Goal: Task Accomplishment & Management: Use online tool/utility

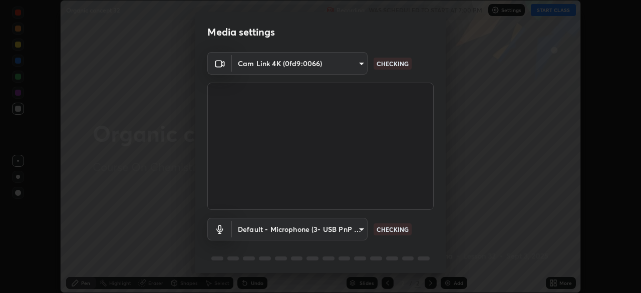
scroll to position [36, 0]
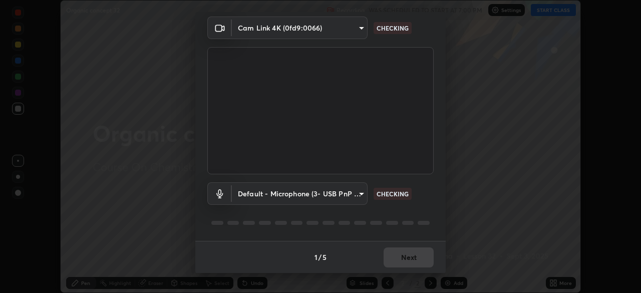
type input "134d1b19bf6860d587459906a7679876aeb3e381516b9be6bb745b9f97a347e3"
click at [282, 194] on body "Erase all Organic concept 32 Recording WAS SCHEDULED TO START AT 7:00 PM Settin…" at bounding box center [320, 146] width 641 height 293
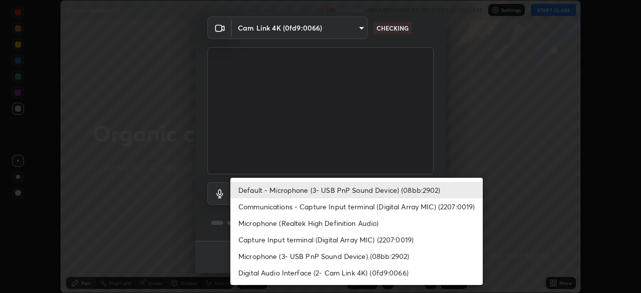
click at [256, 203] on li "Communications - Capture Input terminal (Digital Array MIC) (2207:0019)" at bounding box center [357, 206] width 253 height 17
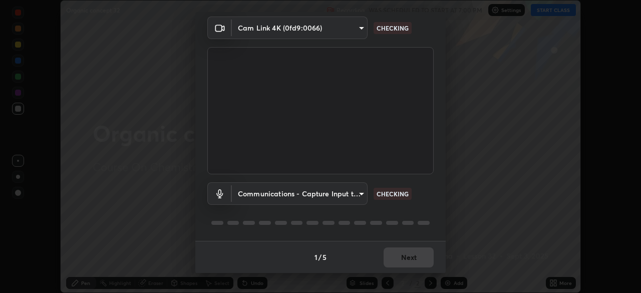
type input "communications"
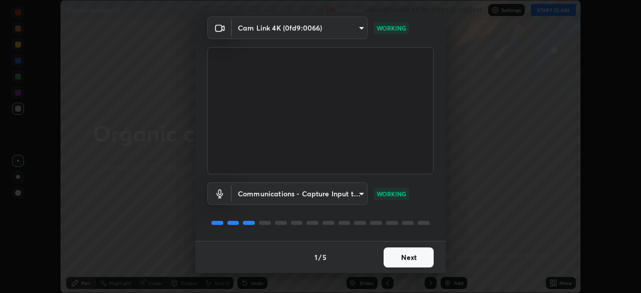
click at [405, 260] on button "Next" at bounding box center [409, 258] width 50 height 20
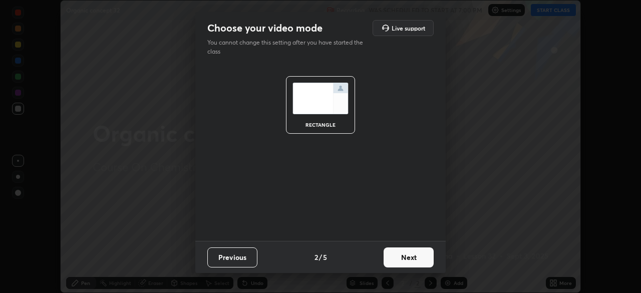
click at [405, 259] on button "Next" at bounding box center [409, 258] width 50 height 20
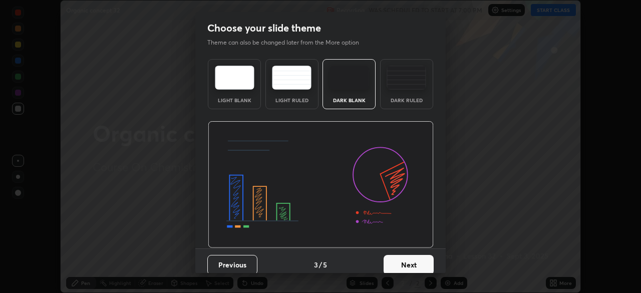
click at [406, 263] on button "Next" at bounding box center [409, 265] width 50 height 20
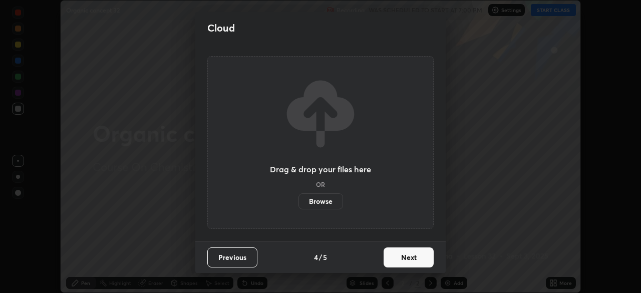
click at [406, 260] on button "Next" at bounding box center [409, 258] width 50 height 20
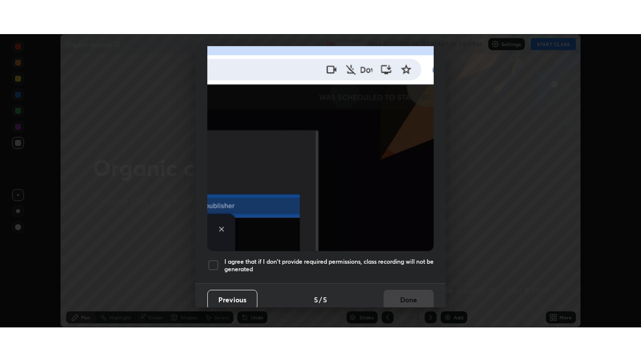
scroll to position [240, 0]
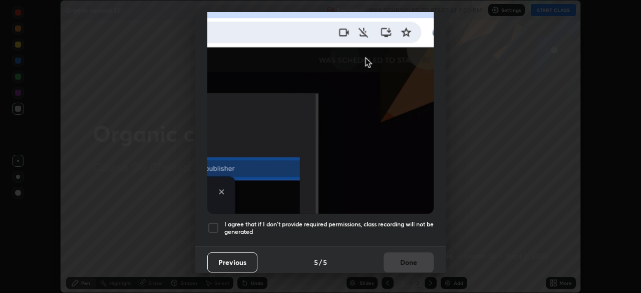
click at [213, 223] on div at bounding box center [213, 228] width 12 height 12
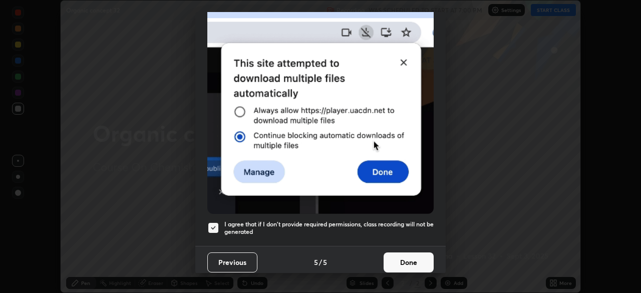
click at [393, 257] on button "Done" at bounding box center [409, 263] width 50 height 20
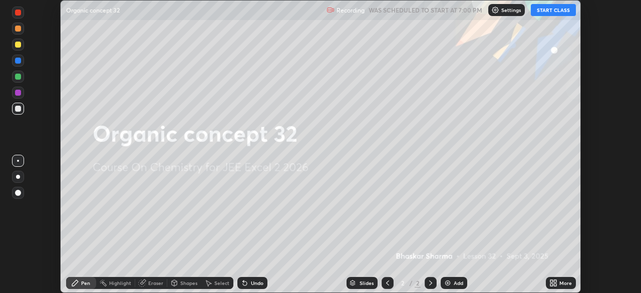
click at [458, 284] on div "Add" at bounding box center [459, 283] width 10 height 5
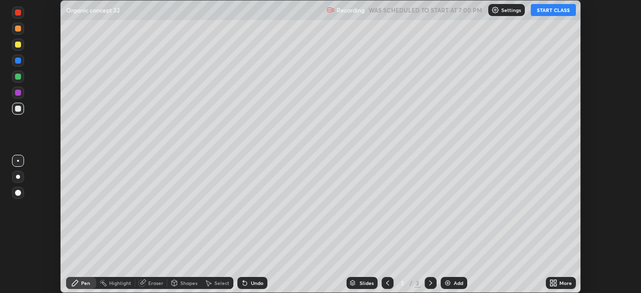
click at [570, 284] on div "More" at bounding box center [566, 283] width 13 height 5
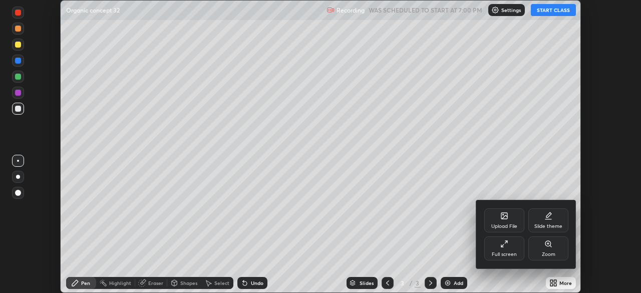
click at [517, 247] on div "Full screen" at bounding box center [505, 249] width 40 height 24
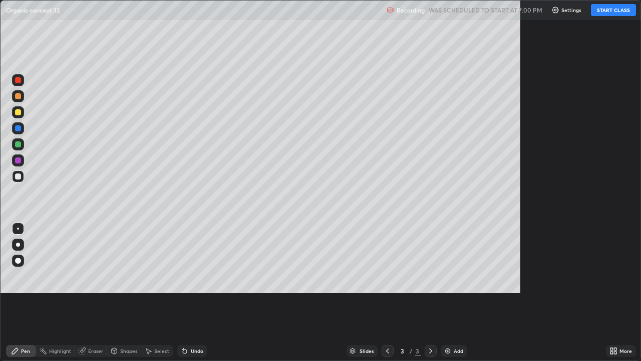
scroll to position [361, 641]
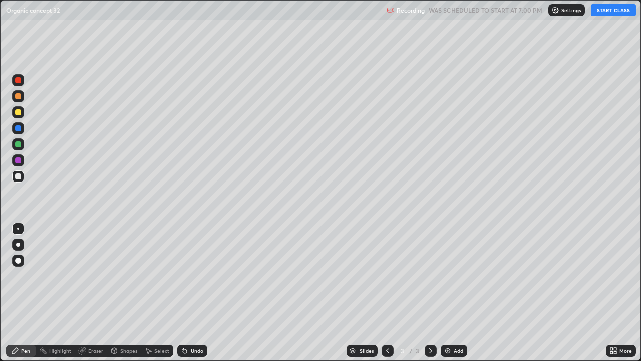
click at [617, 13] on button "START CLASS" at bounding box center [613, 10] width 45 height 12
click at [21, 178] on div at bounding box center [18, 176] width 12 height 12
click at [60, 293] on div "Highlight" at bounding box center [60, 350] width 22 height 5
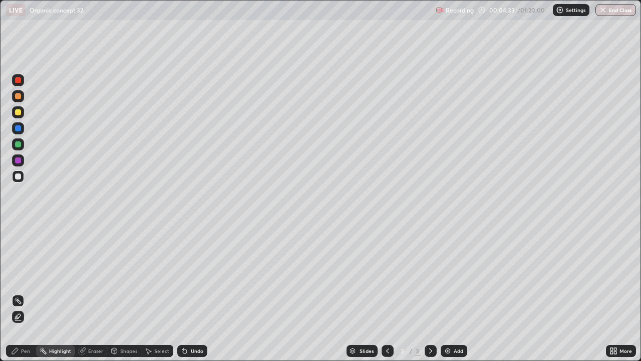
click at [191, 293] on div "Undo" at bounding box center [197, 350] width 13 height 5
click at [96, 293] on div "Eraser" at bounding box center [95, 350] width 15 height 5
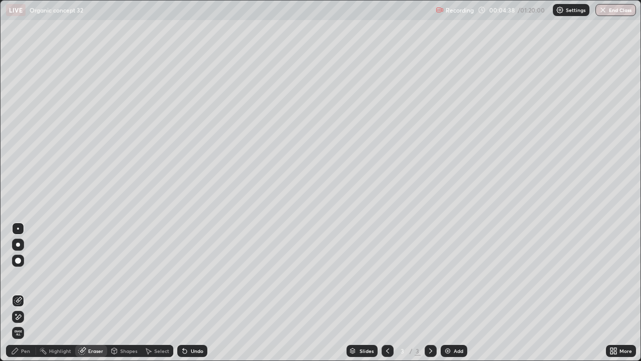
click at [25, 293] on div "Pen" at bounding box center [25, 350] width 9 height 5
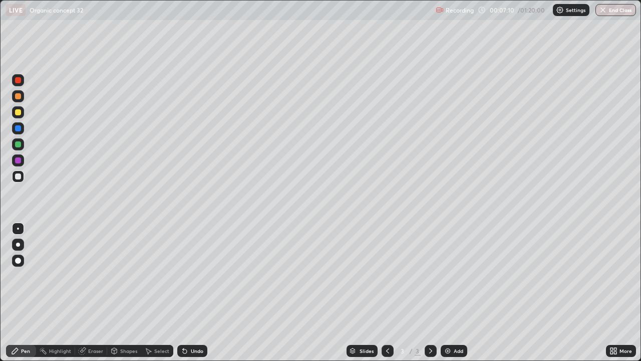
click at [100, 293] on div "Eraser" at bounding box center [95, 350] width 15 height 5
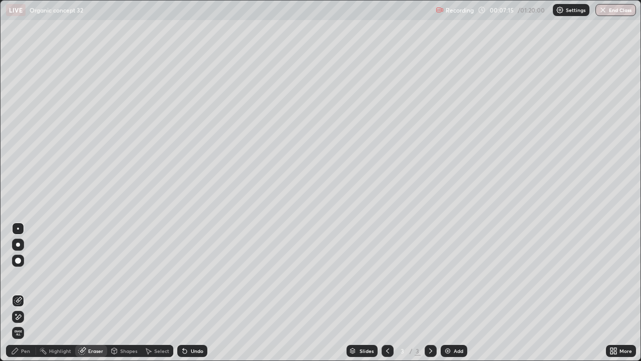
click at [27, 293] on div "Pen" at bounding box center [25, 350] width 9 height 5
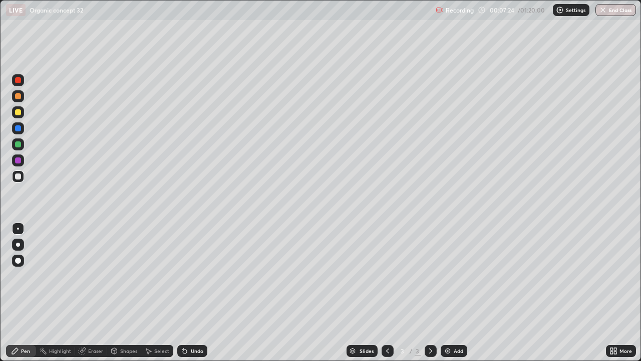
click at [96, 293] on div "Eraser" at bounding box center [95, 350] width 15 height 5
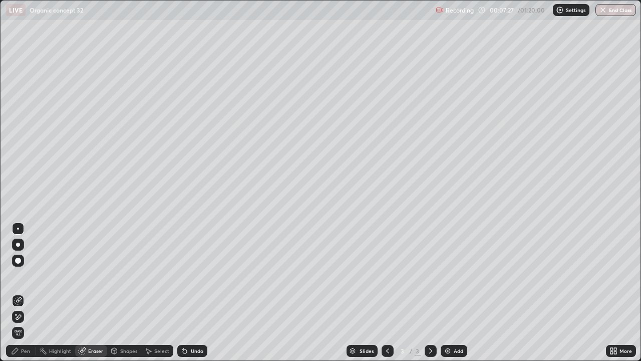
click at [25, 293] on div "Pen" at bounding box center [25, 350] width 9 height 5
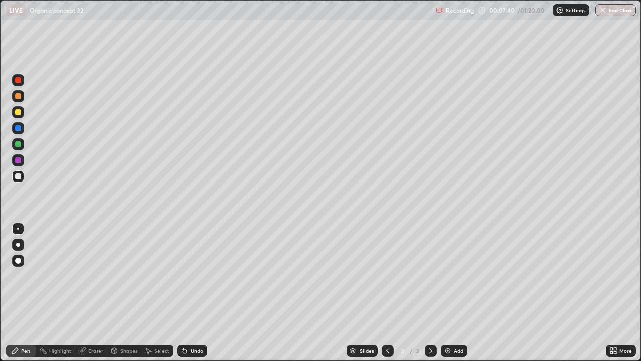
click at [98, 293] on div "Eraser" at bounding box center [95, 350] width 15 height 5
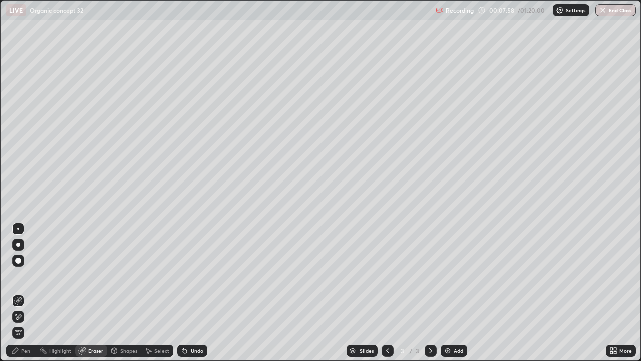
click at [26, 293] on div "Pen" at bounding box center [25, 350] width 9 height 5
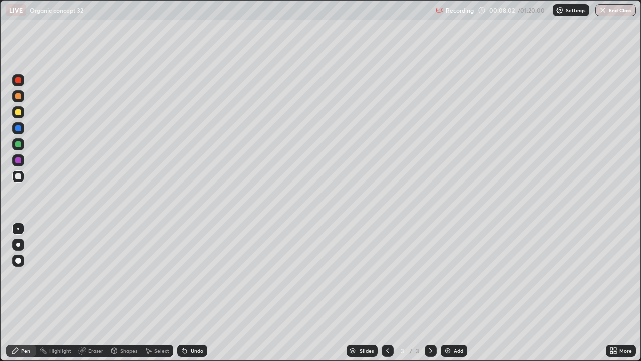
click at [29, 293] on div "Pen" at bounding box center [25, 350] width 9 height 5
click at [95, 293] on div "Eraser" at bounding box center [91, 351] width 32 height 12
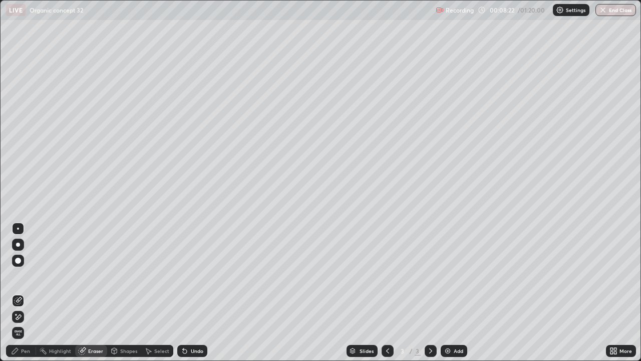
click at [25, 293] on div "Pen" at bounding box center [25, 350] width 9 height 5
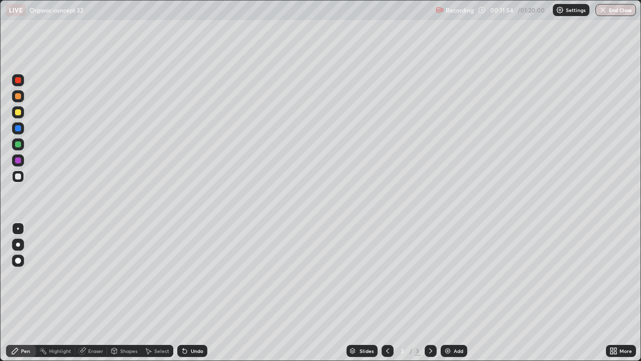
click at [430, 293] on icon at bounding box center [431, 351] width 8 height 8
click at [460, 293] on div "Add" at bounding box center [459, 350] width 10 height 5
click at [459, 293] on div "Add" at bounding box center [459, 350] width 10 height 5
click at [18, 114] on div at bounding box center [18, 112] width 6 height 6
click at [0, 293] on div "Setting up your live class" at bounding box center [320, 180] width 641 height 361
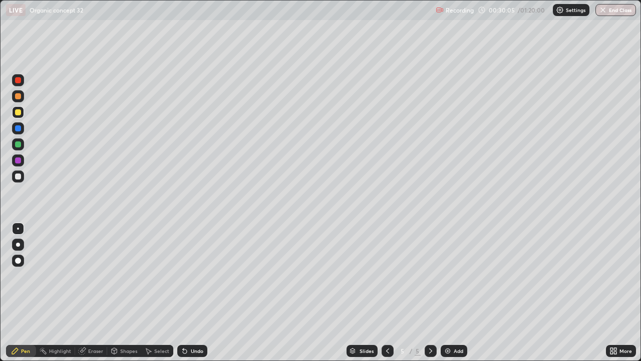
click at [196, 293] on div "Undo" at bounding box center [197, 350] width 13 height 5
click at [97, 293] on div "Eraser" at bounding box center [95, 350] width 15 height 5
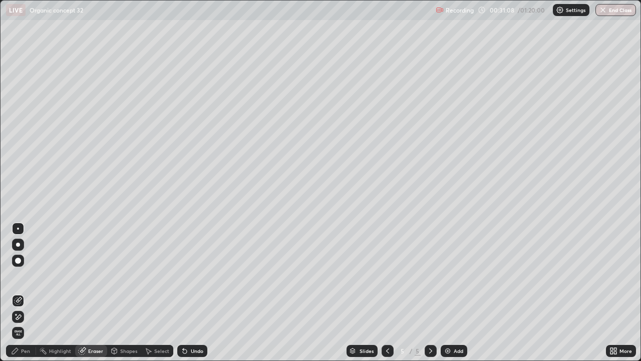
click at [28, 293] on div "Pen" at bounding box center [25, 350] width 9 height 5
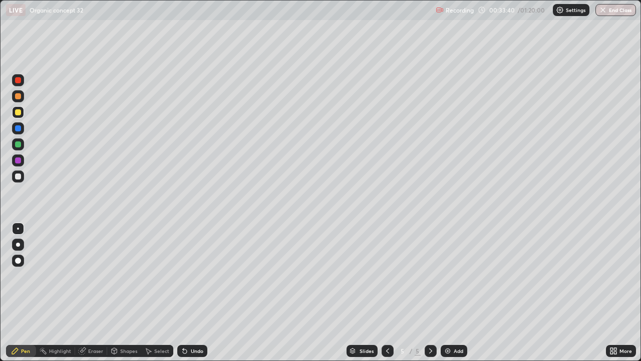
click at [458, 293] on div "Add" at bounding box center [454, 351] width 27 height 12
click at [386, 293] on icon at bounding box center [387, 350] width 3 height 5
click at [458, 293] on div "Add" at bounding box center [459, 350] width 10 height 5
click at [198, 293] on div "Undo" at bounding box center [197, 350] width 13 height 5
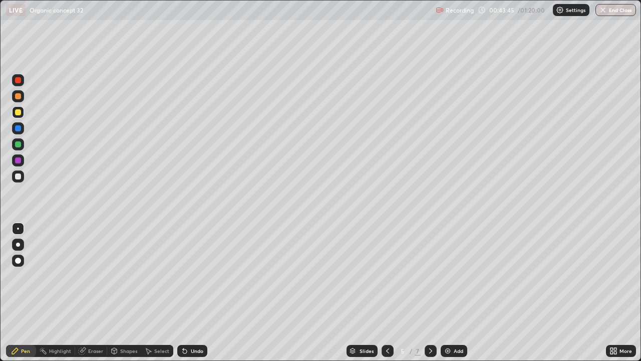
click at [196, 293] on div "Undo" at bounding box center [197, 350] width 13 height 5
click at [197, 293] on div "Undo" at bounding box center [197, 350] width 13 height 5
click at [17, 176] on div at bounding box center [18, 176] width 6 height 6
click at [18, 129] on div at bounding box center [18, 128] width 6 height 6
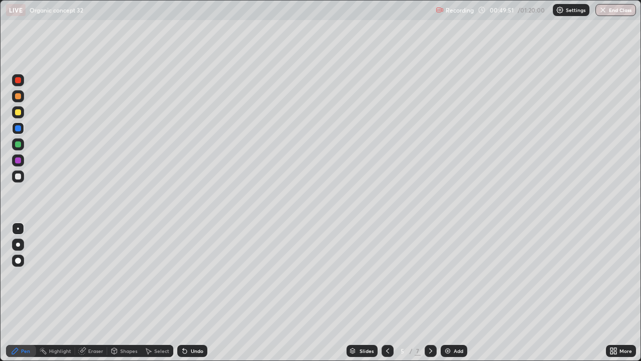
click at [17, 115] on div at bounding box center [18, 112] width 6 height 6
click at [457, 293] on div "Add" at bounding box center [459, 350] width 10 height 5
click at [386, 293] on icon at bounding box center [387, 350] width 3 height 5
click at [387, 293] on icon at bounding box center [388, 351] width 8 height 8
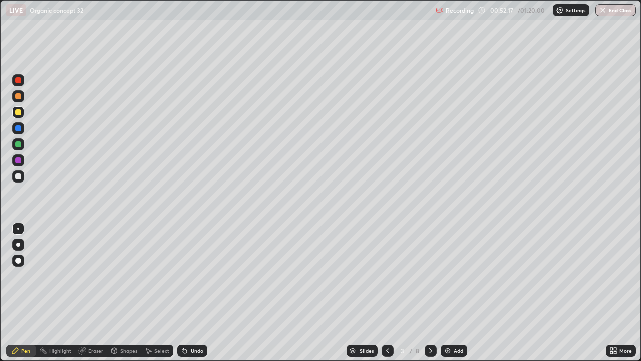
click at [386, 293] on icon at bounding box center [388, 351] width 8 height 8
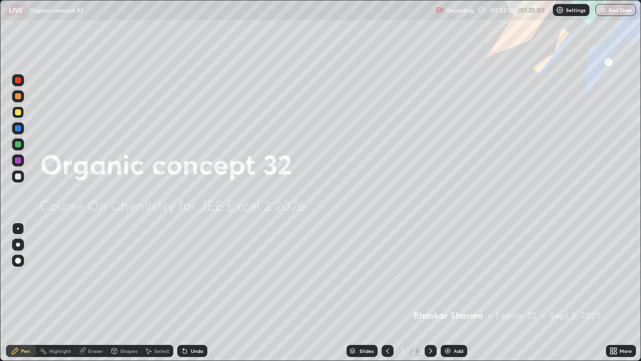
click at [430, 293] on icon at bounding box center [431, 351] width 8 height 8
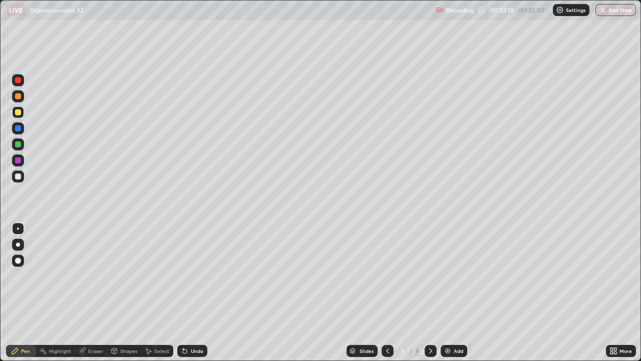
click at [430, 293] on icon at bounding box center [431, 350] width 3 height 5
click at [430, 293] on icon at bounding box center [431, 351] width 8 height 8
click at [430, 293] on icon at bounding box center [431, 350] width 3 height 5
click at [387, 293] on icon at bounding box center [387, 350] width 3 height 5
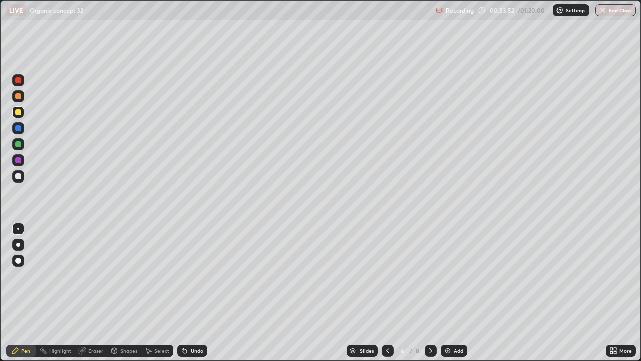
click at [198, 293] on div "Undo" at bounding box center [197, 350] width 13 height 5
click at [197, 293] on div "Undo" at bounding box center [197, 350] width 13 height 5
click at [198, 293] on div "Undo" at bounding box center [197, 350] width 13 height 5
click at [199, 293] on div "Undo" at bounding box center [197, 350] width 13 height 5
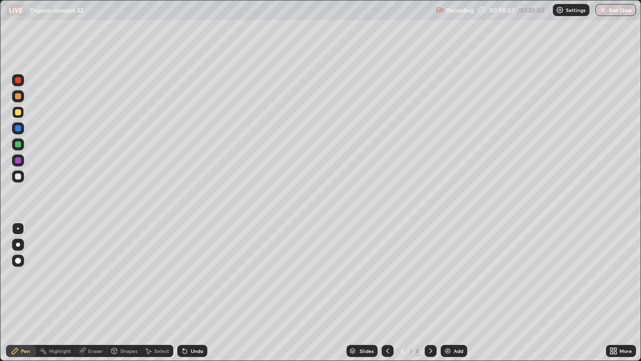
click at [430, 293] on icon at bounding box center [431, 351] width 8 height 8
click at [195, 293] on div "Undo" at bounding box center [197, 350] width 13 height 5
click at [99, 293] on div "Eraser" at bounding box center [95, 350] width 15 height 5
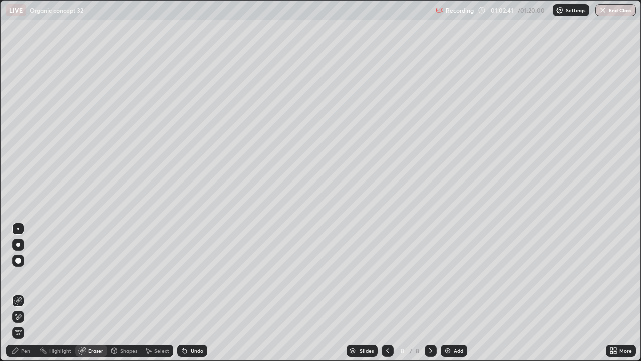
click at [25, 293] on div "Pen" at bounding box center [25, 350] width 9 height 5
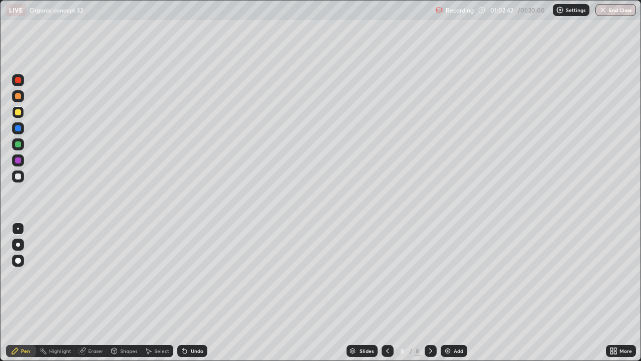
click at [20, 176] on div at bounding box center [18, 176] width 6 height 6
click at [19, 115] on div at bounding box center [18, 112] width 6 height 6
click at [460, 293] on div "Add" at bounding box center [459, 350] width 10 height 5
click at [195, 293] on div "Undo" at bounding box center [197, 350] width 13 height 5
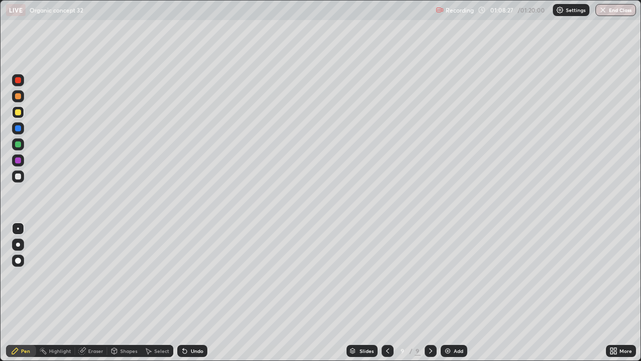
click at [196, 293] on div "Undo" at bounding box center [197, 350] width 13 height 5
click at [197, 293] on div "Undo" at bounding box center [192, 351] width 30 height 12
click at [198, 293] on div "Undo" at bounding box center [197, 350] width 13 height 5
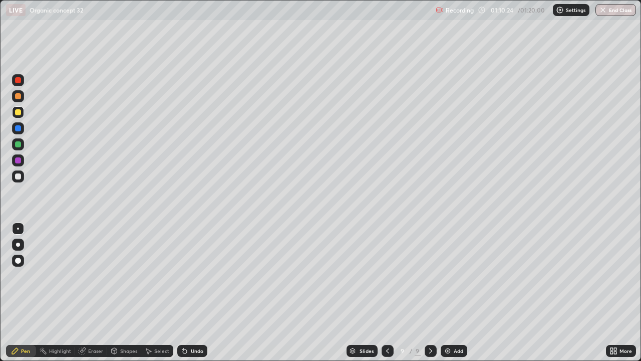
click at [198, 293] on div "Undo" at bounding box center [197, 350] width 13 height 5
click at [197, 293] on div "Undo" at bounding box center [197, 350] width 13 height 5
click at [459, 293] on div "Add" at bounding box center [459, 350] width 10 height 5
click at [619, 13] on button "End Class" at bounding box center [617, 10] width 40 height 12
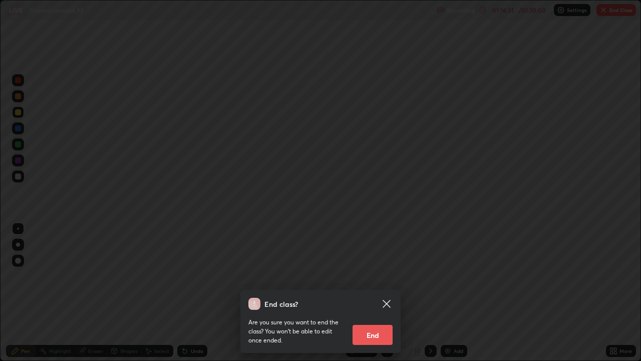
click at [376, 293] on button "End" at bounding box center [373, 335] width 40 height 20
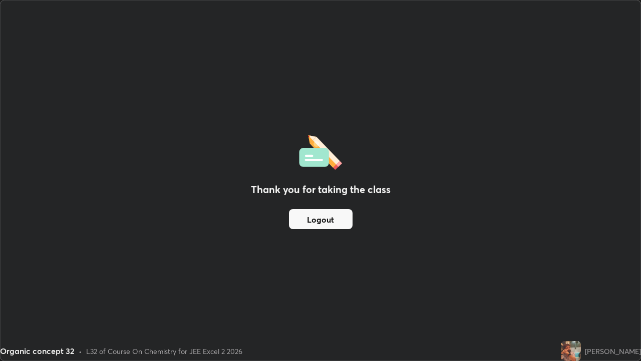
click at [325, 223] on button "Logout" at bounding box center [321, 219] width 64 height 20
